Goal: Task Accomplishment & Management: Complete application form

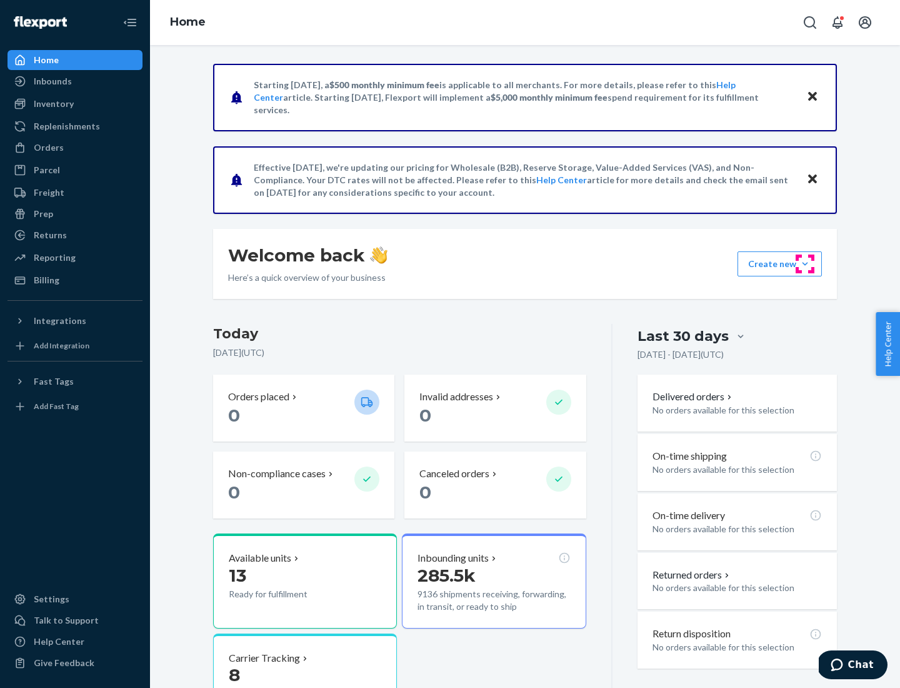
click at [805, 264] on button "Create new Create new inbound Create new order Create new product" at bounding box center [780, 263] width 84 height 25
click at [75, 81] on div "Inbounds" at bounding box center [75, 82] width 133 height 18
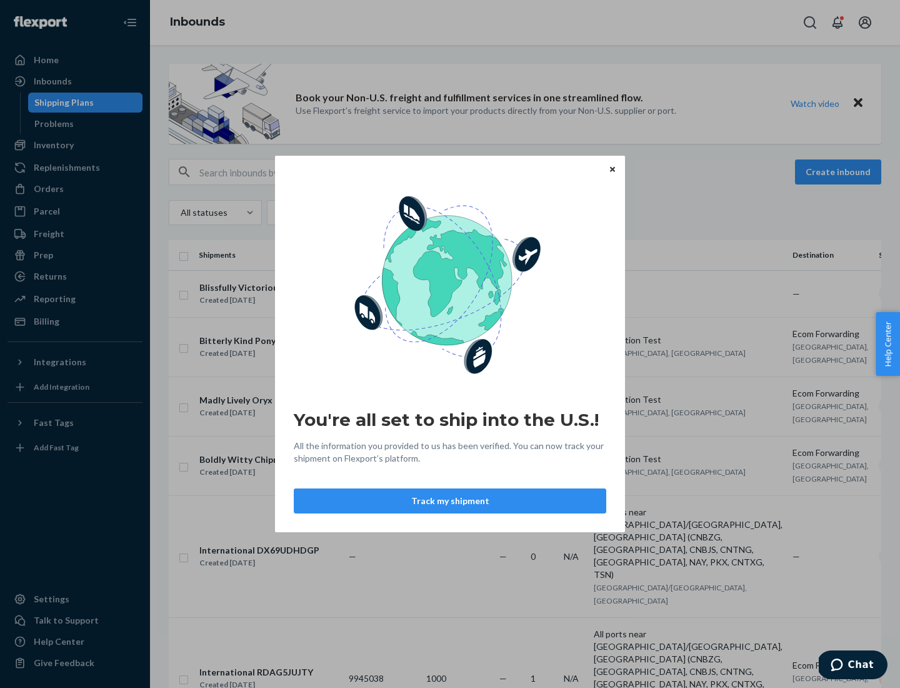
click at [75, 145] on div "You're all set to ship into the U.S.! All the information you provided to us ha…" at bounding box center [450, 344] width 900 height 688
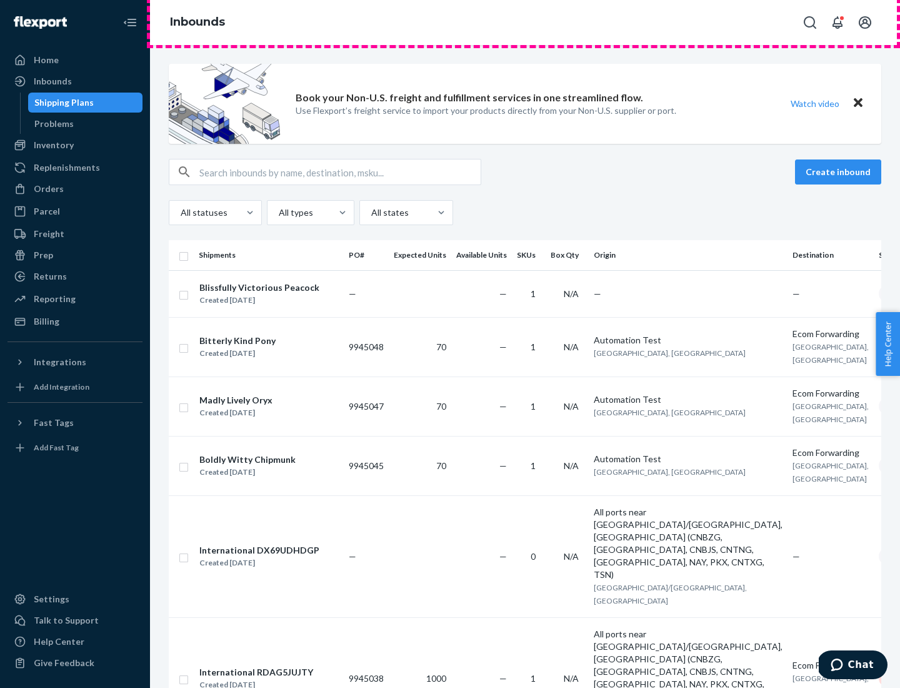
click at [525, 23] on div "Inbounds" at bounding box center [525, 22] width 750 height 45
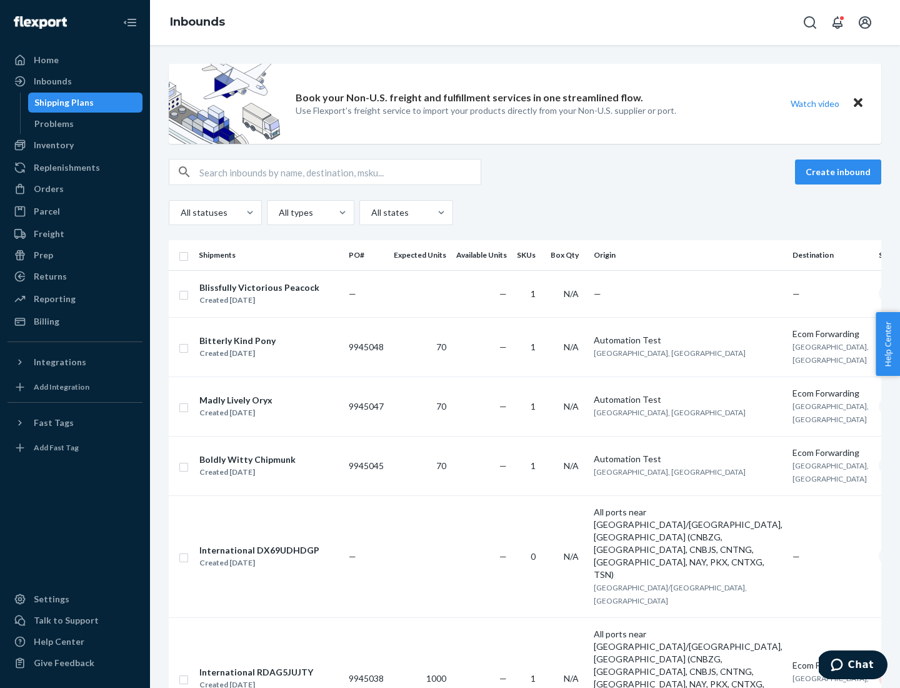
click at [525, 23] on div "Inbounds" at bounding box center [525, 22] width 750 height 45
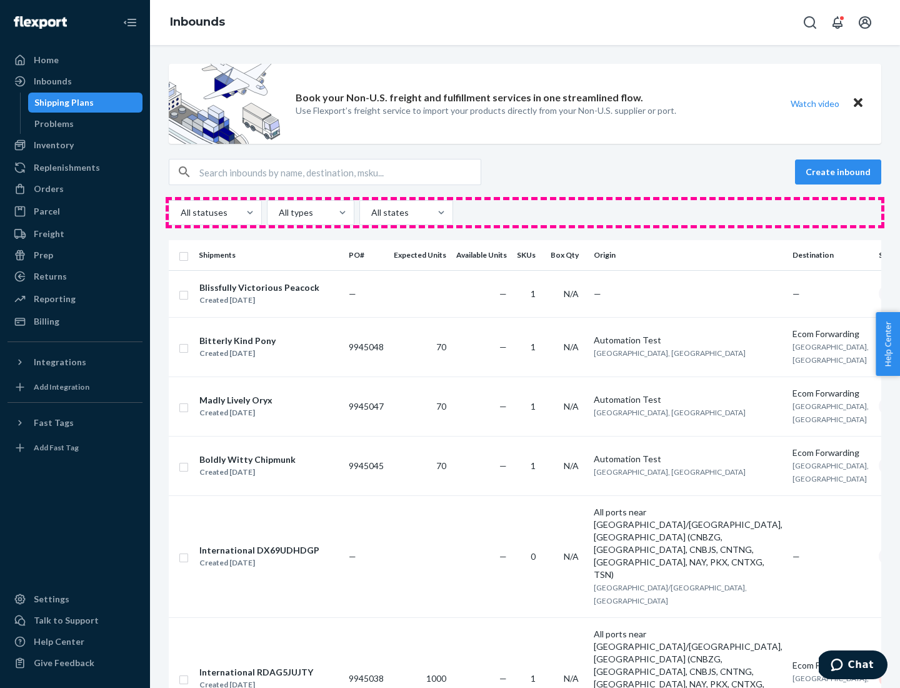
click at [525, 213] on div "All statuses All types All states" at bounding box center [525, 212] width 713 height 25
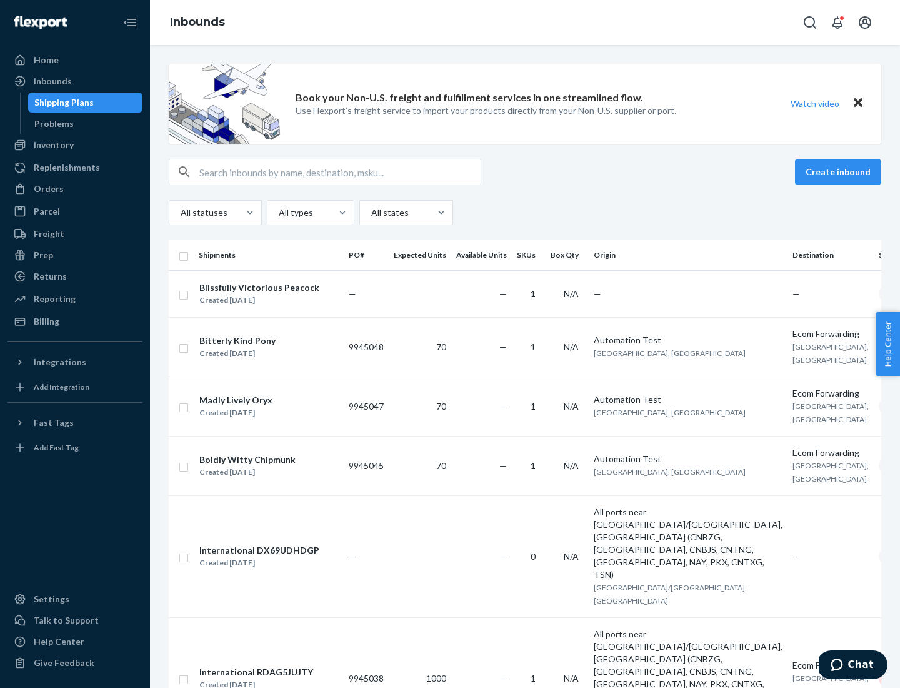
click at [62, 103] on div "Shipping Plans" at bounding box center [63, 102] width 59 height 13
click at [840, 172] on button "Create inbound" at bounding box center [838, 171] width 86 height 25
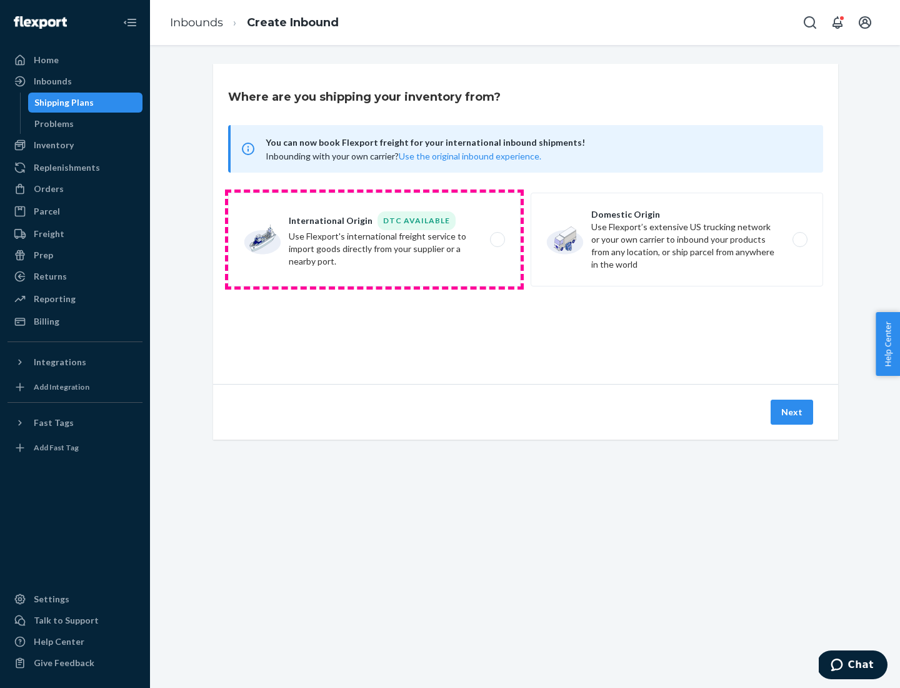
click at [374, 239] on label "International Origin DTC Available Use Flexport's international freight service…" at bounding box center [374, 240] width 293 height 94
click at [497, 239] on input "International Origin DTC Available Use Flexport's international freight service…" at bounding box center [501, 240] width 8 height 8
radio input "true"
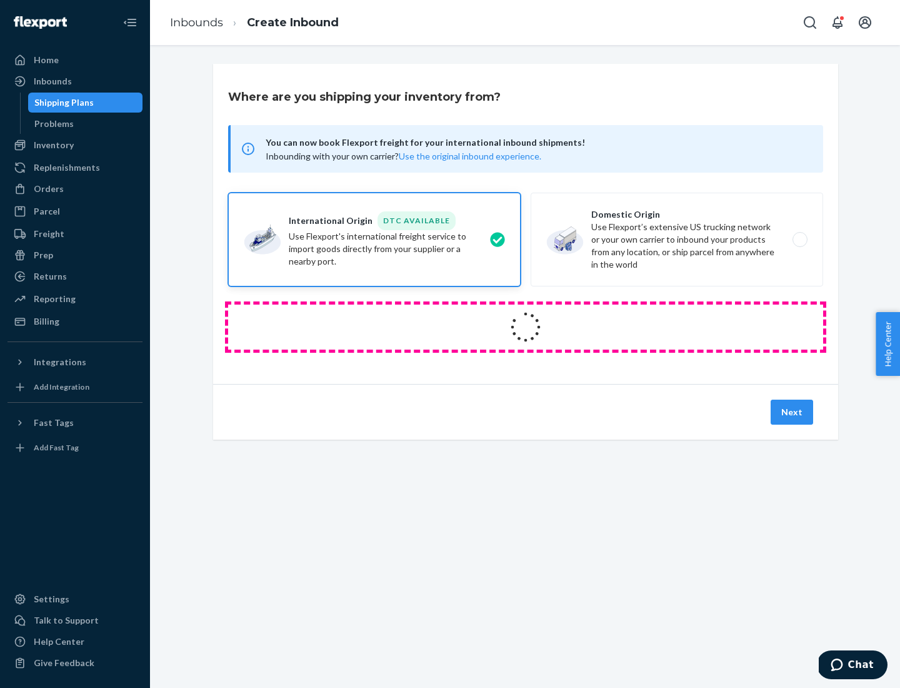
click at [526, 327] on icon at bounding box center [526, 327] width 46 height 46
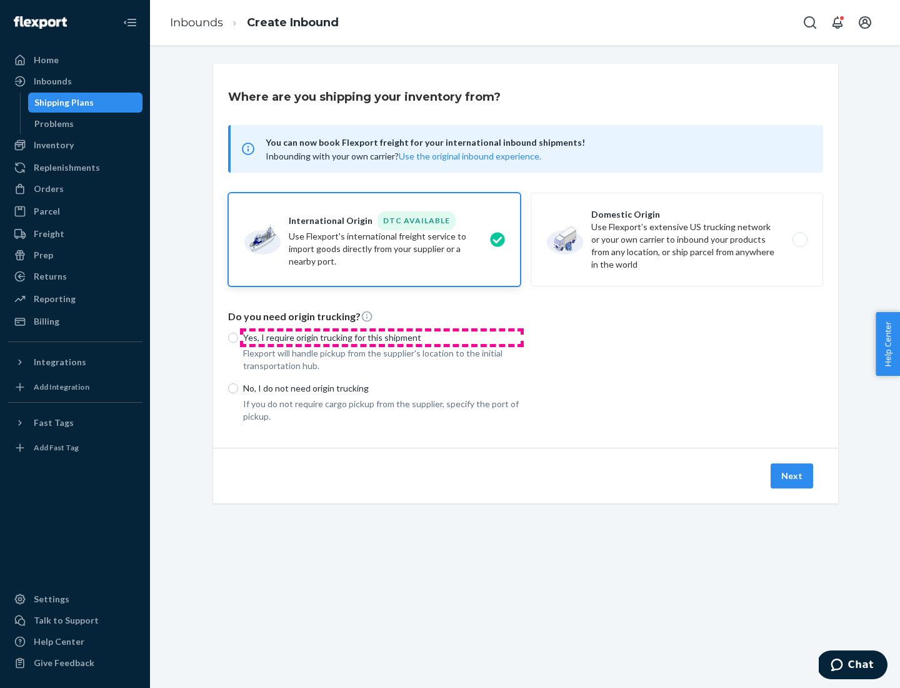
click at [382, 337] on p "Yes, I require origin trucking for this shipment" at bounding box center [382, 337] width 278 height 13
click at [238, 337] on input "Yes, I require origin trucking for this shipment" at bounding box center [233, 338] width 10 height 10
radio input "true"
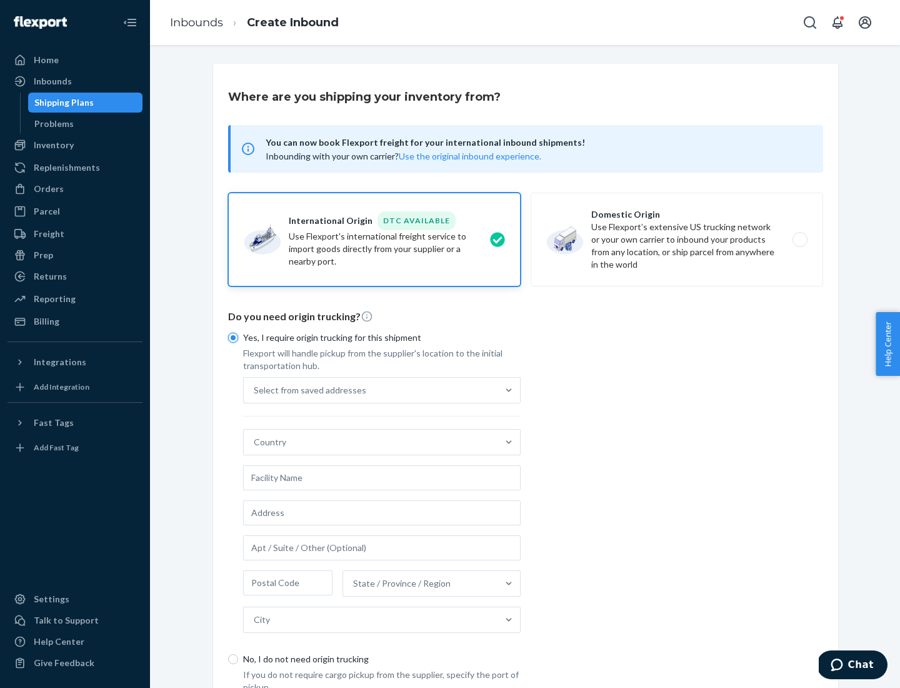
scroll to position [24, 0]
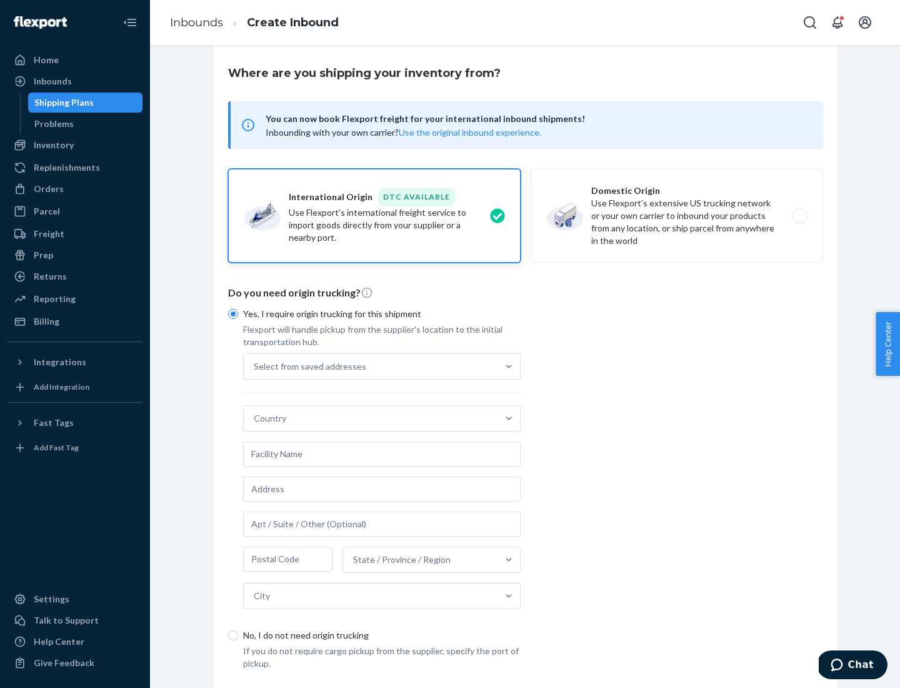
click at [371, 366] on div "Select from saved addresses" at bounding box center [371, 366] width 254 height 25
click at [255, 366] on input "Select from saved addresses" at bounding box center [254, 366] width 1 height 13
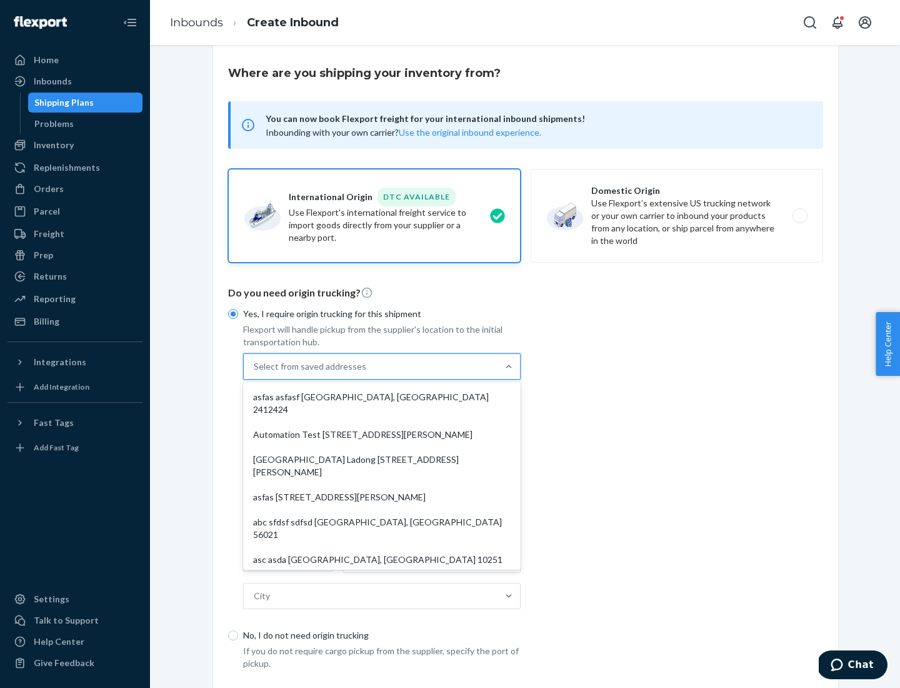
scroll to position [54, 0]
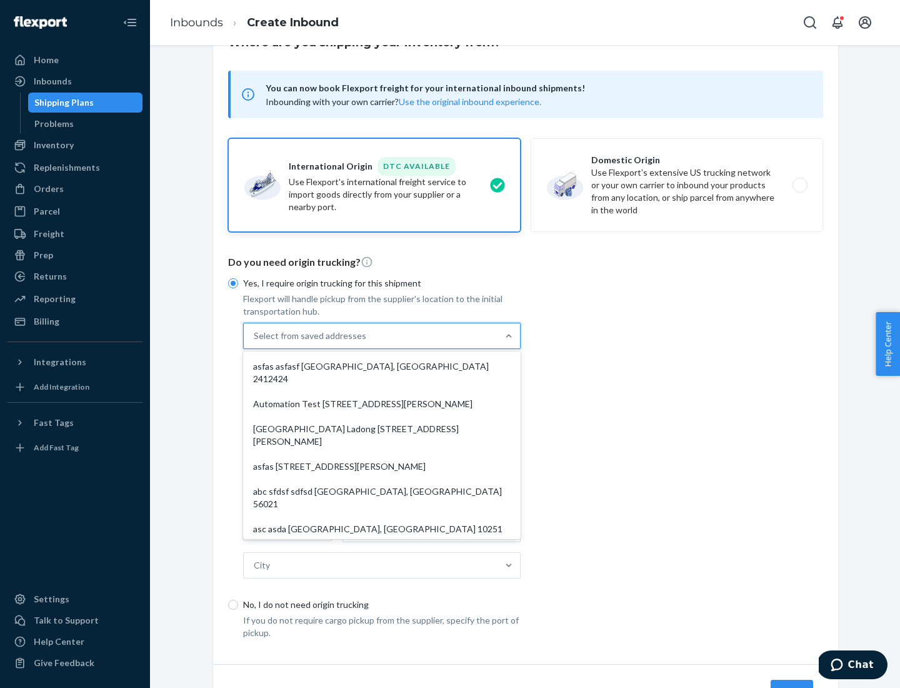
click at [382, 366] on div "asfas asfasf [GEOGRAPHIC_DATA], [GEOGRAPHIC_DATA] 2412424" at bounding box center [382, 373] width 273 height 38
click at [255, 342] on input "option asfas asfasf [GEOGRAPHIC_DATA], [GEOGRAPHIC_DATA] 2412424 focused, 1 of …" at bounding box center [254, 335] width 1 height 13
type input "asfas"
type input "asfasf"
type input "2412424"
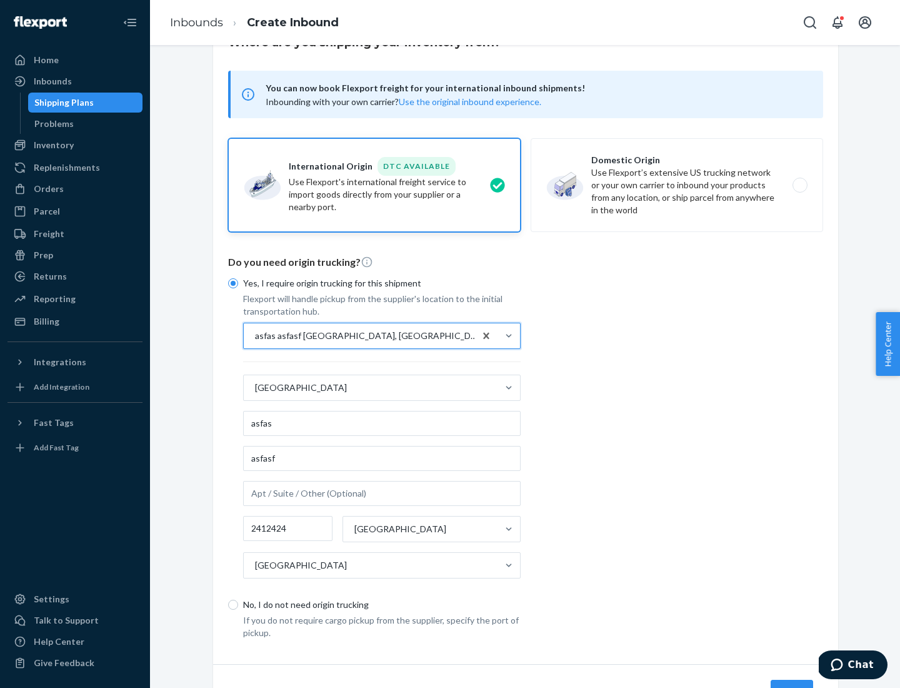
scroll to position [116, 0]
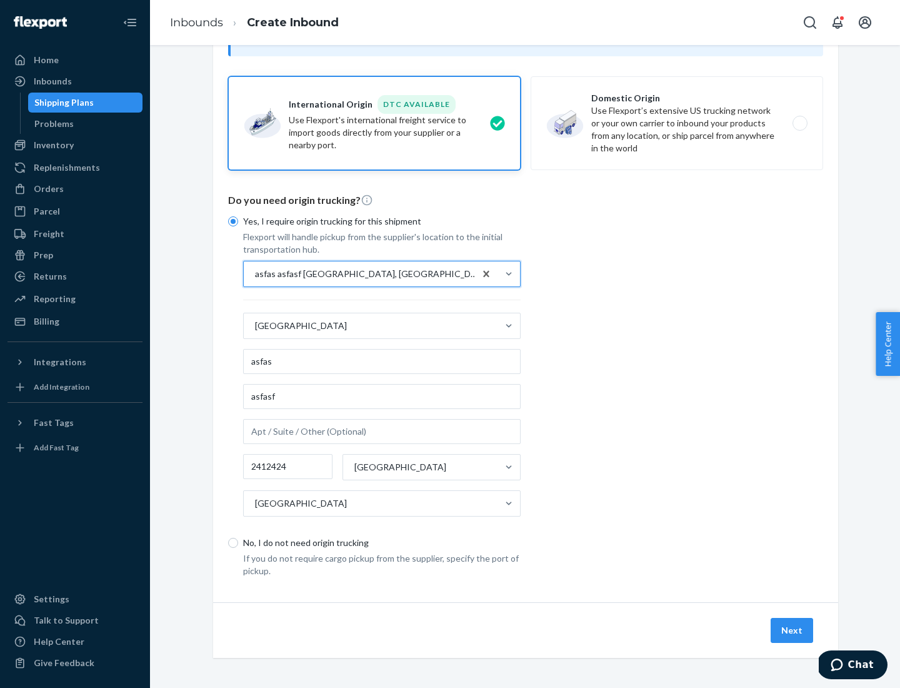
click at [793, 629] on button "Next" at bounding box center [792, 630] width 43 height 25
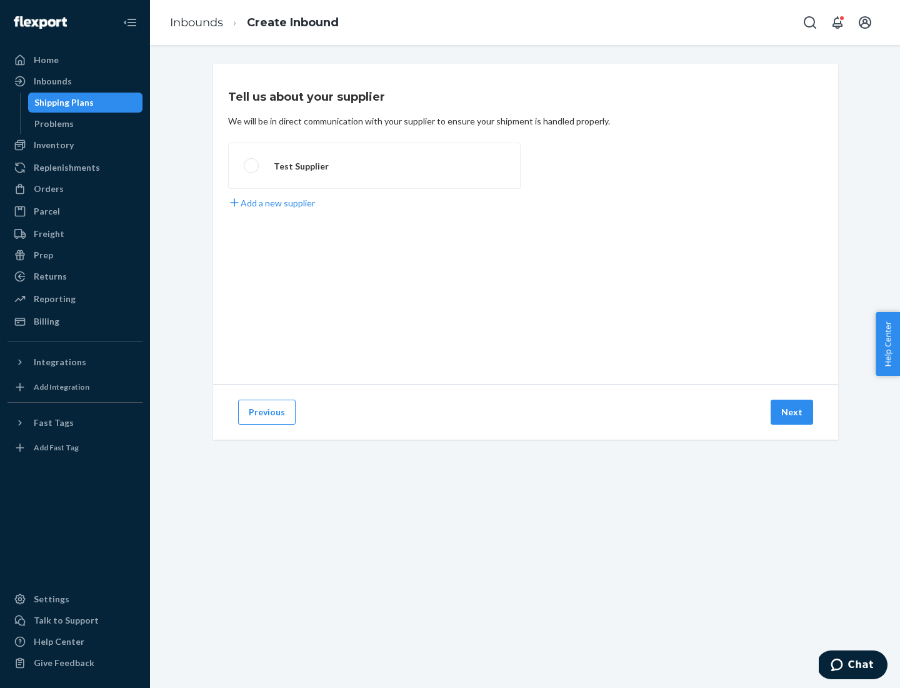
click at [374, 166] on label "Test Supplier" at bounding box center [374, 166] width 293 height 46
click at [252, 166] on input "Test Supplier" at bounding box center [248, 166] width 8 height 8
radio input "true"
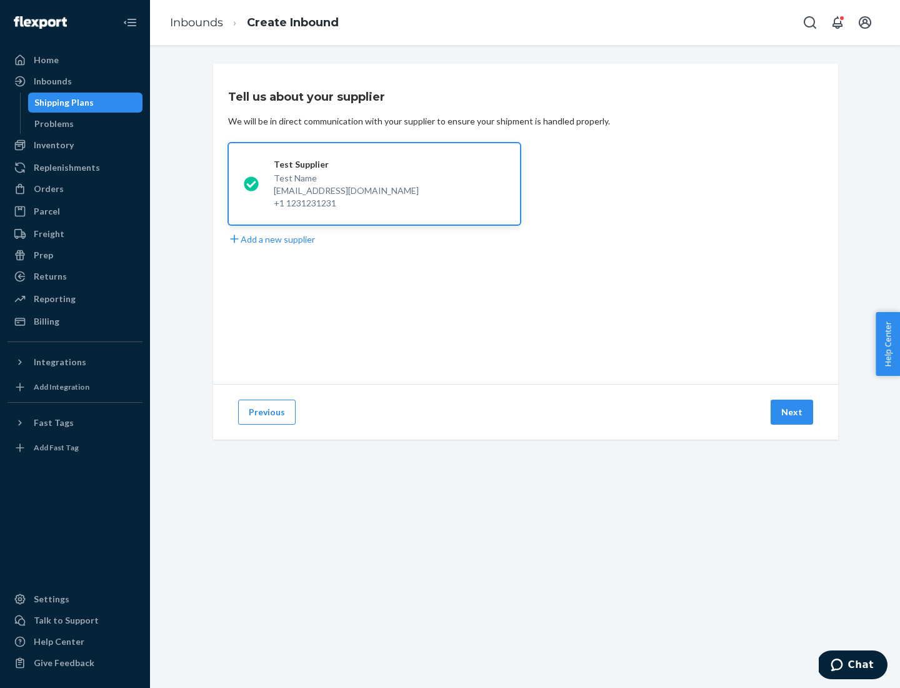
click at [793, 412] on button "Next" at bounding box center [792, 411] width 43 height 25
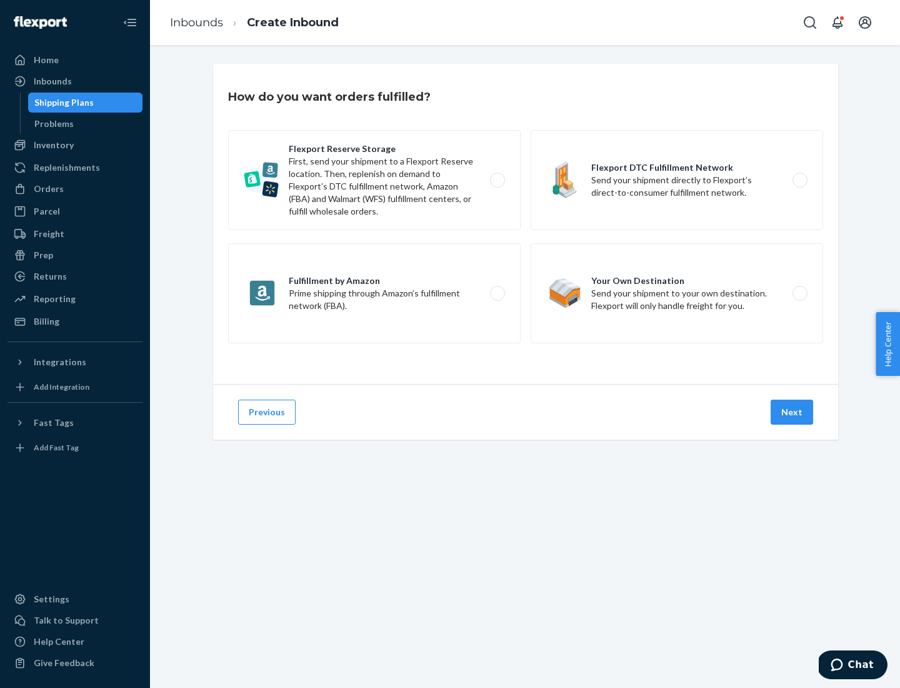
click at [374, 293] on label "Fulfillment by Amazon Prime shipping through Amazon’s fulfillment network (FBA)." at bounding box center [374, 293] width 293 height 100
click at [497, 293] on input "Fulfillment by Amazon Prime shipping through Amazon’s fulfillment network (FBA)." at bounding box center [501, 293] width 8 height 8
radio input "true"
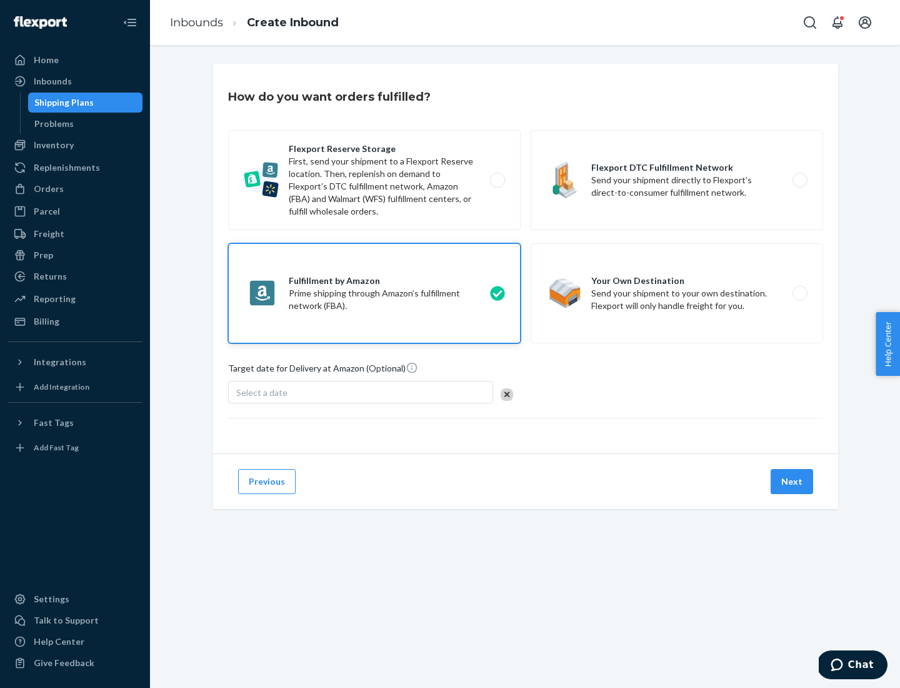
click at [793, 481] on button "Next" at bounding box center [792, 481] width 43 height 25
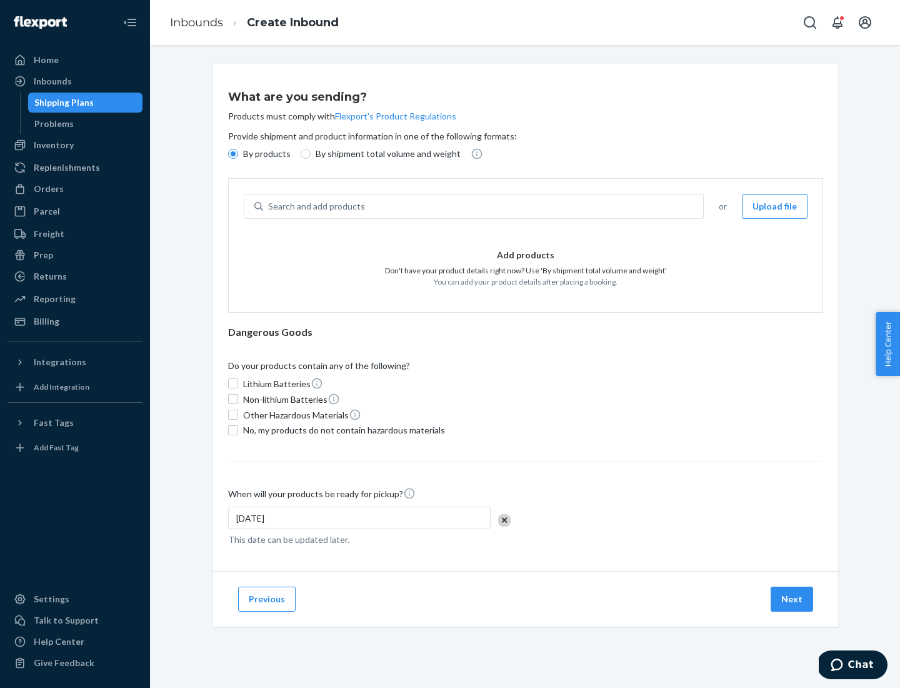
click at [384, 154] on p "By shipment total volume and weight" at bounding box center [388, 154] width 145 height 13
click at [311, 154] on input "By shipment total volume and weight" at bounding box center [306, 154] width 10 height 10
radio input "true"
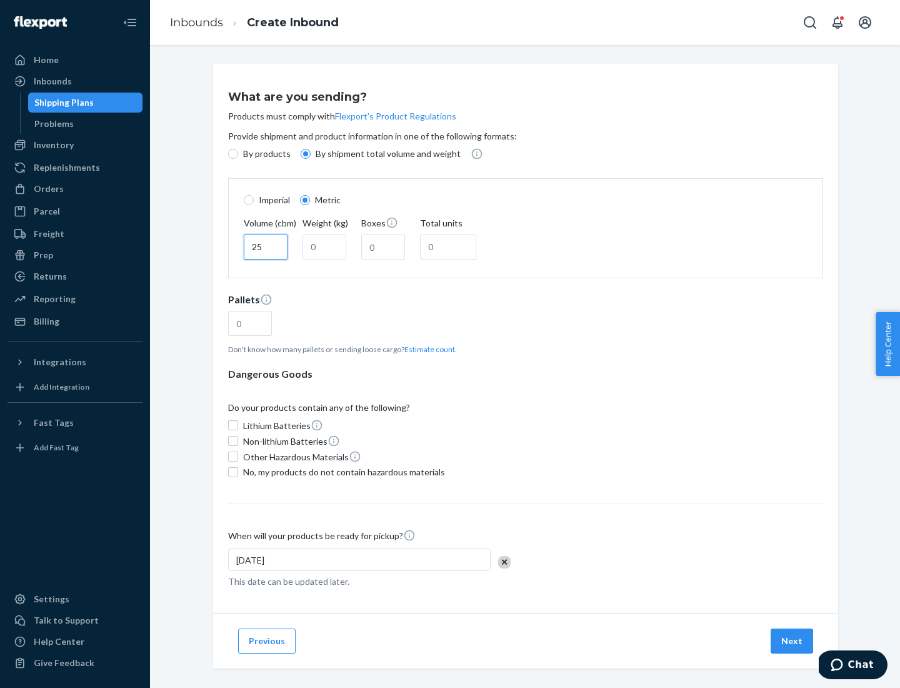
type input "25"
type input "100"
type input "50"
type input "500"
click at [427, 349] on button "Estimate count" at bounding box center [429, 349] width 51 height 11
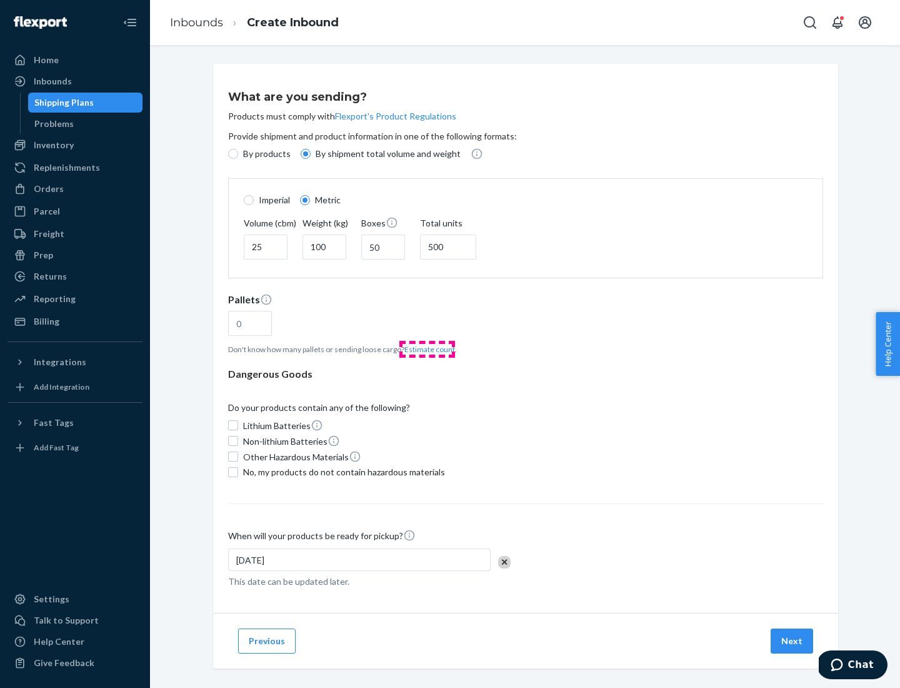
type input "16"
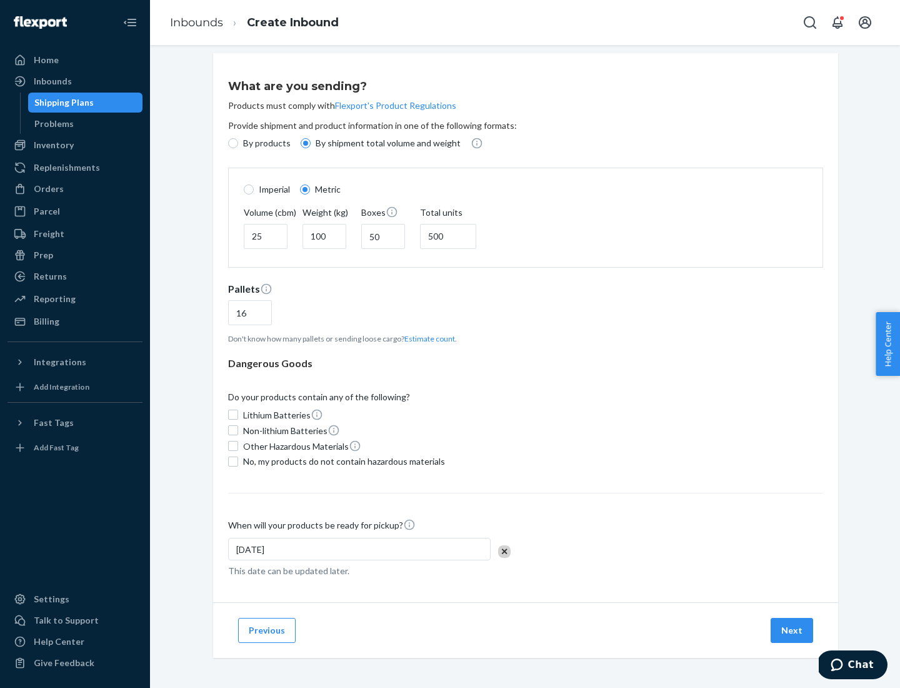
click at [342, 461] on span "No, my products do not contain hazardous materials" at bounding box center [344, 461] width 202 height 13
click at [238, 461] on input "No, my products do not contain hazardous materials" at bounding box center [233, 461] width 10 height 10
checkbox input "true"
click at [793, 629] on button "Next" at bounding box center [792, 630] width 43 height 25
